Goal: Information Seeking & Learning: Find specific fact

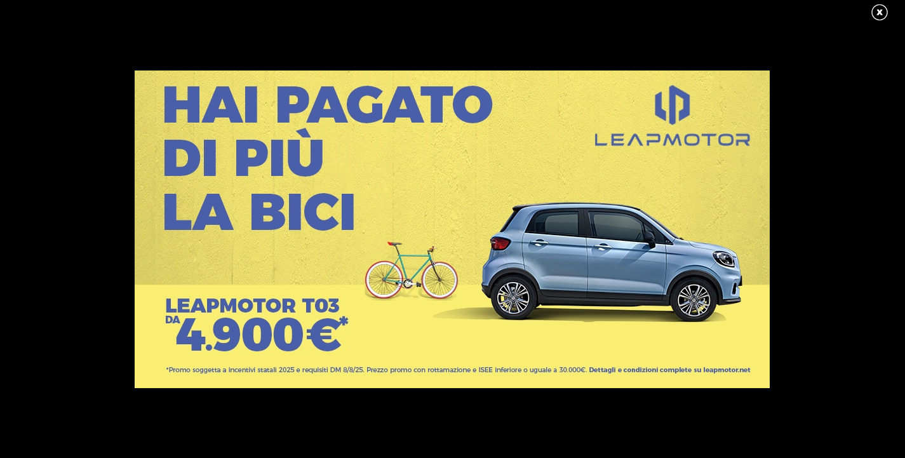
click at [882, 18] on link at bounding box center [886, 12] width 32 height 19
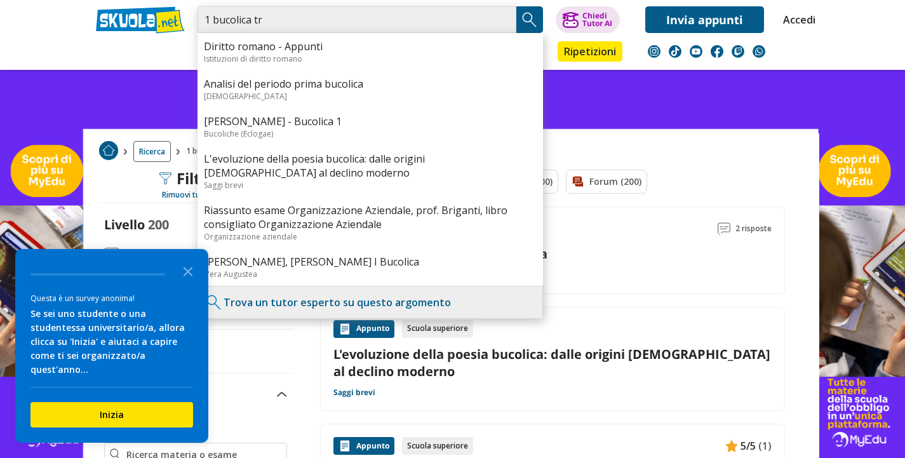
click at [304, 23] on input "1 bucolica tr" at bounding box center [357, 19] width 319 height 27
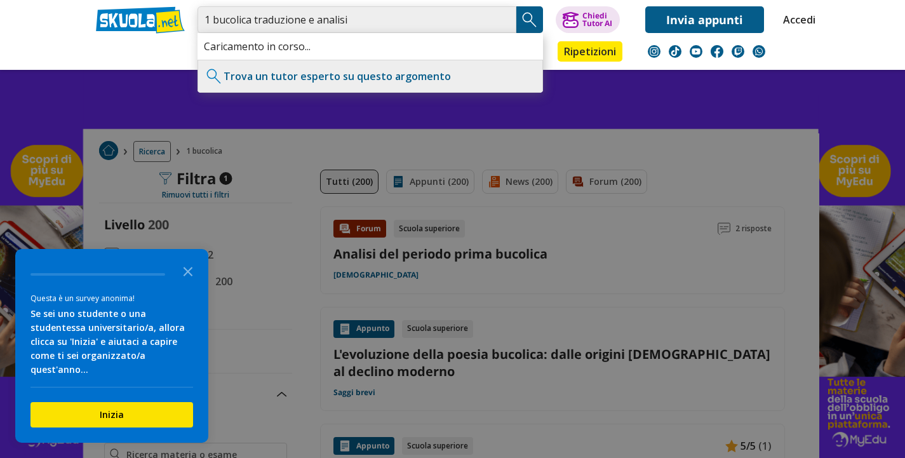
type input "1 bucolica traduzione e analisi"
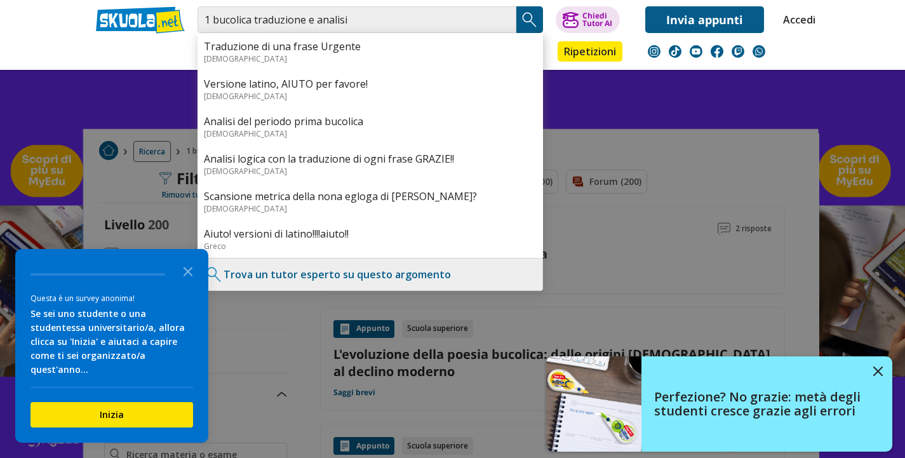
click at [661, 224] on div at bounding box center [452, 229] width 905 height 458
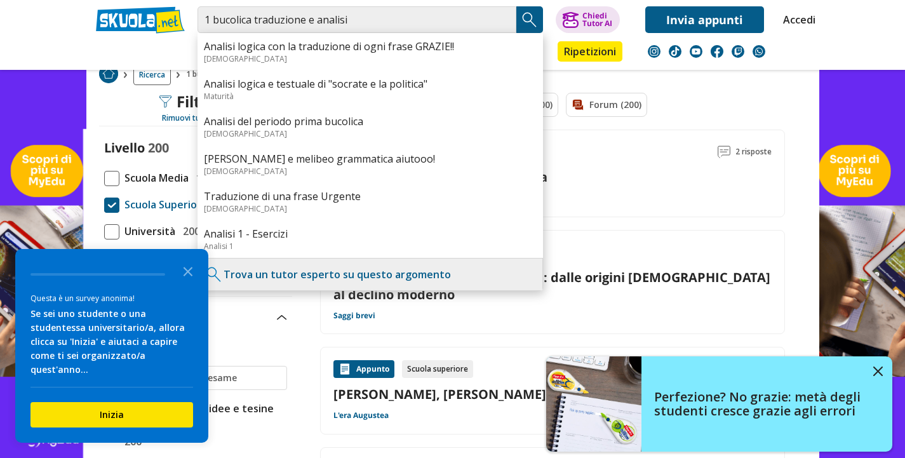
scroll to position [168, 0]
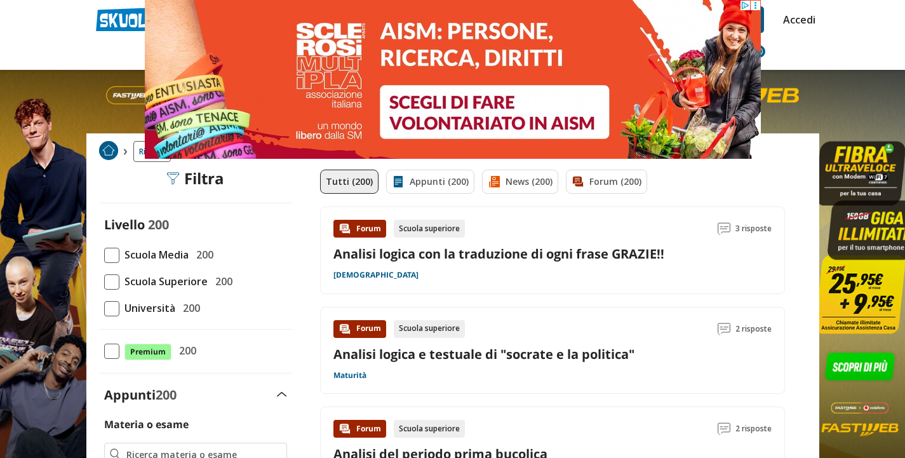
click at [468, 262] on link "Analisi logica con la traduzione di ogni frase GRAZIE!!" at bounding box center [498, 253] width 331 height 17
